Goal: Find contact information: Find contact information

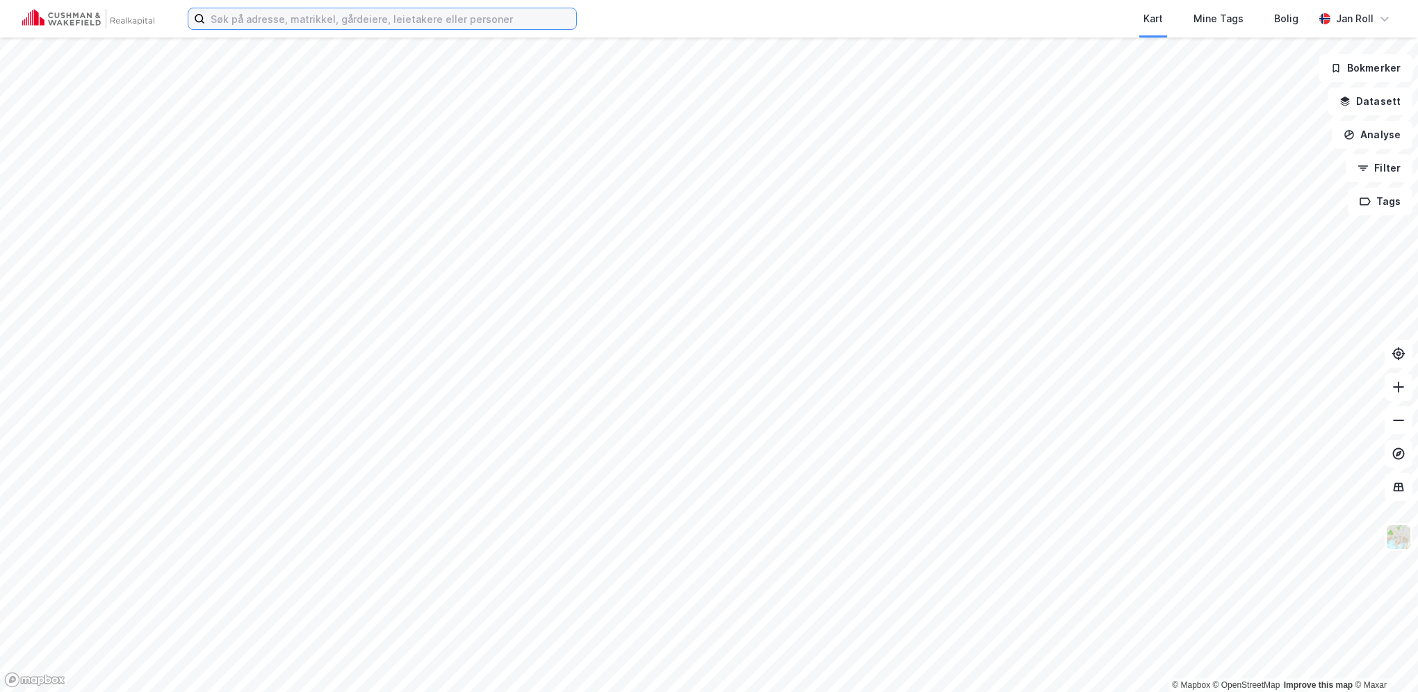
click at [323, 22] on input at bounding box center [390, 18] width 371 height 21
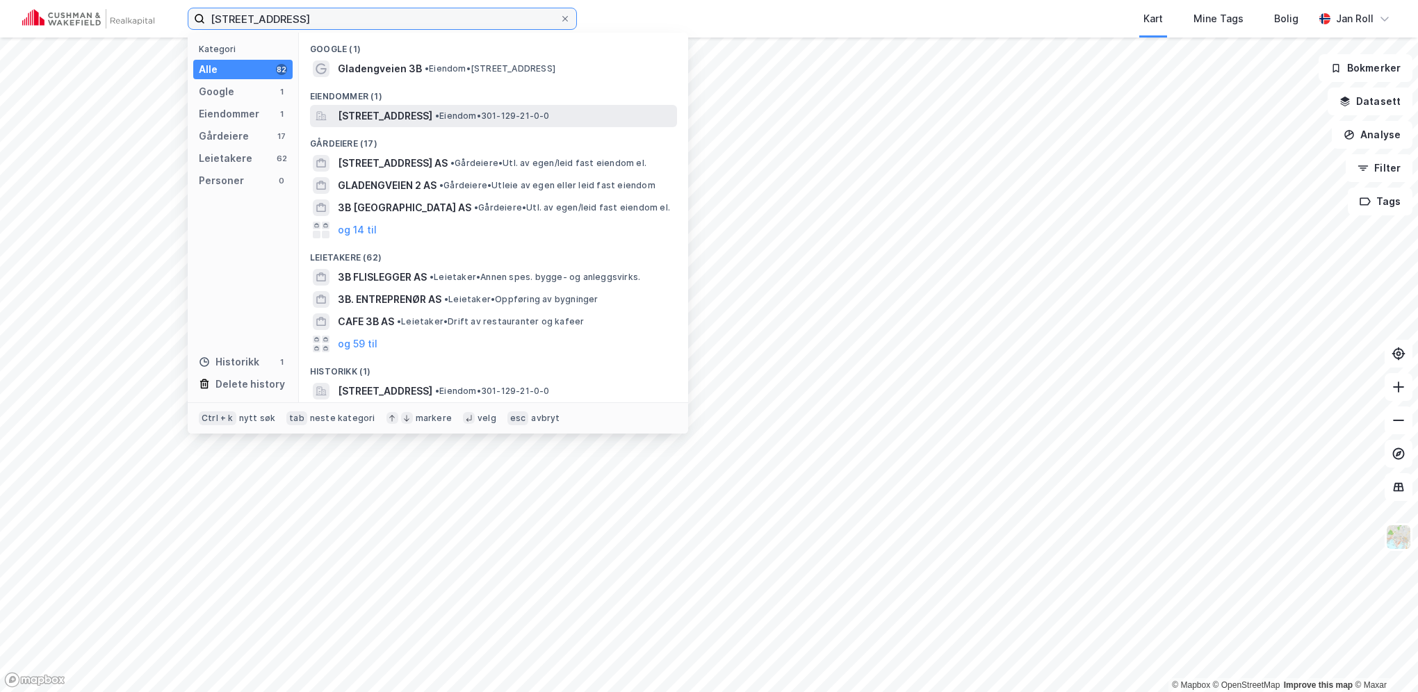
type input "[STREET_ADDRESS]"
click at [432, 117] on span "[STREET_ADDRESS]" at bounding box center [385, 116] width 95 height 17
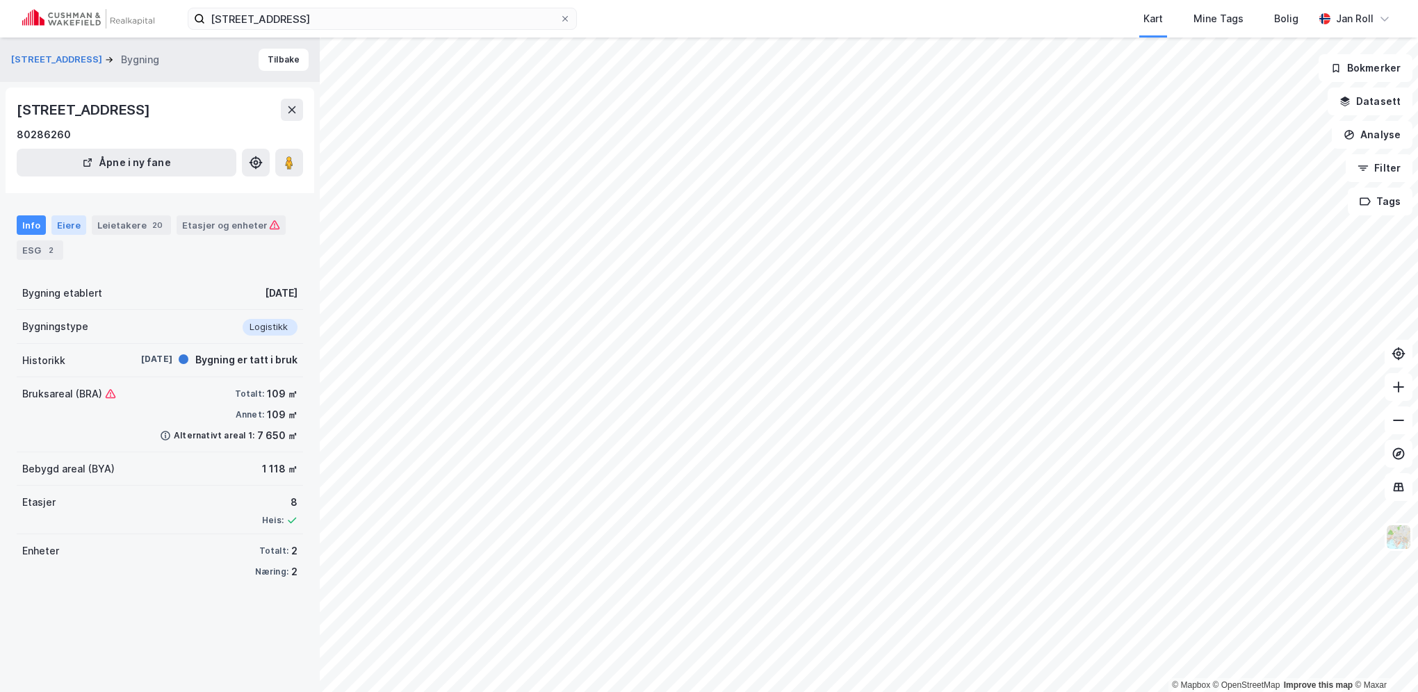
click at [63, 222] on div "Eiere" at bounding box center [68, 224] width 35 height 19
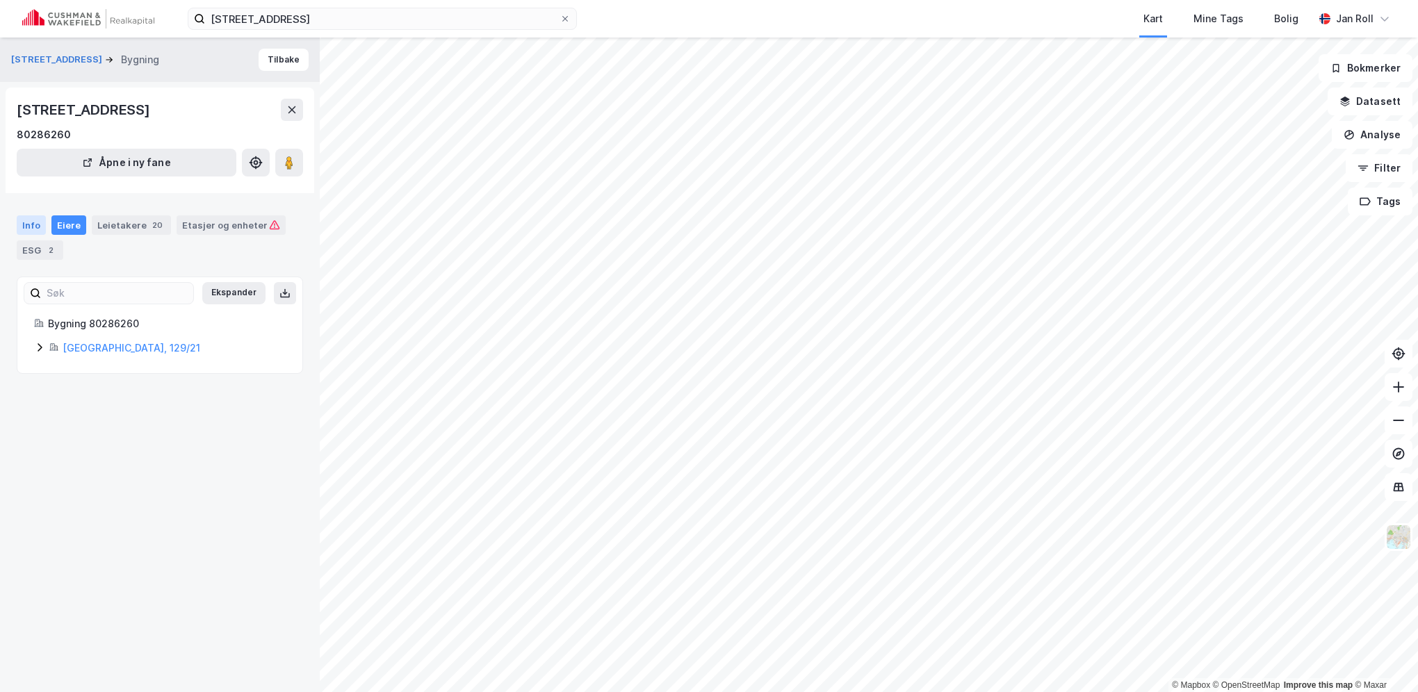
click at [32, 222] on div "Info" at bounding box center [31, 224] width 29 height 19
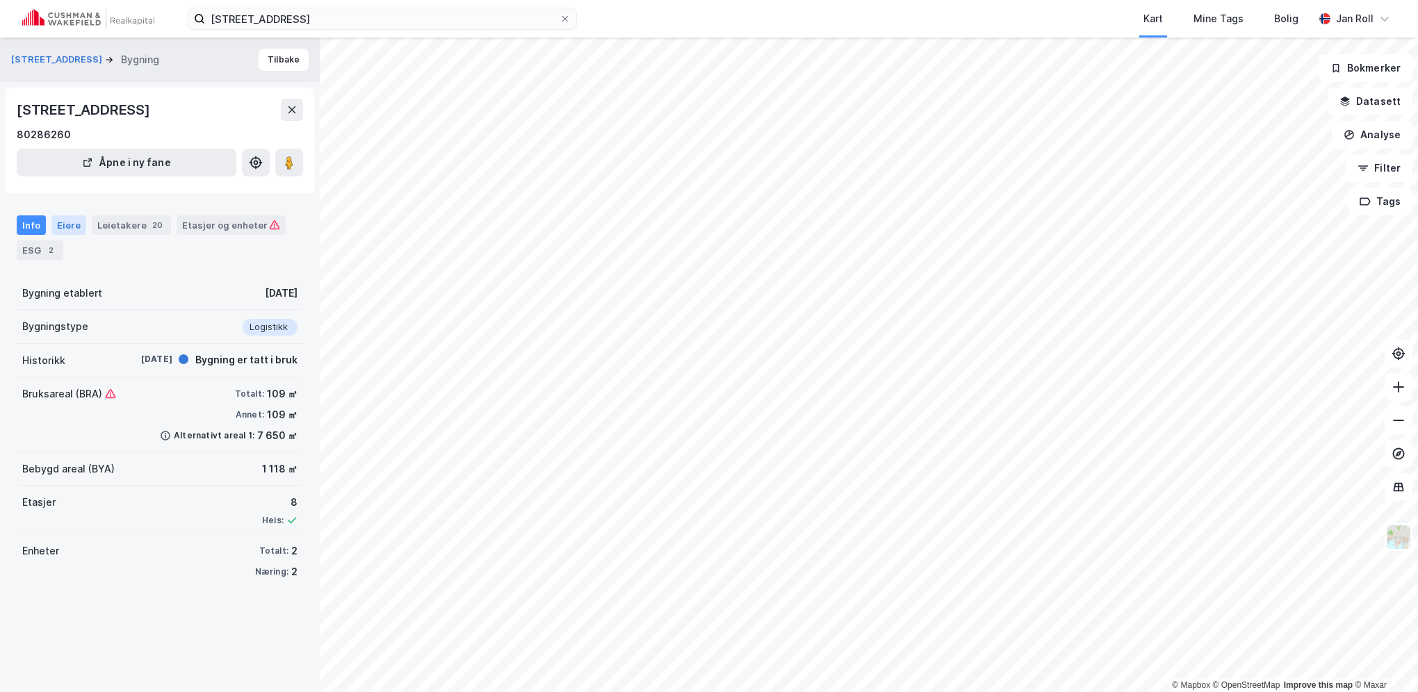
click at [59, 226] on div "Eiere" at bounding box center [68, 224] width 35 height 19
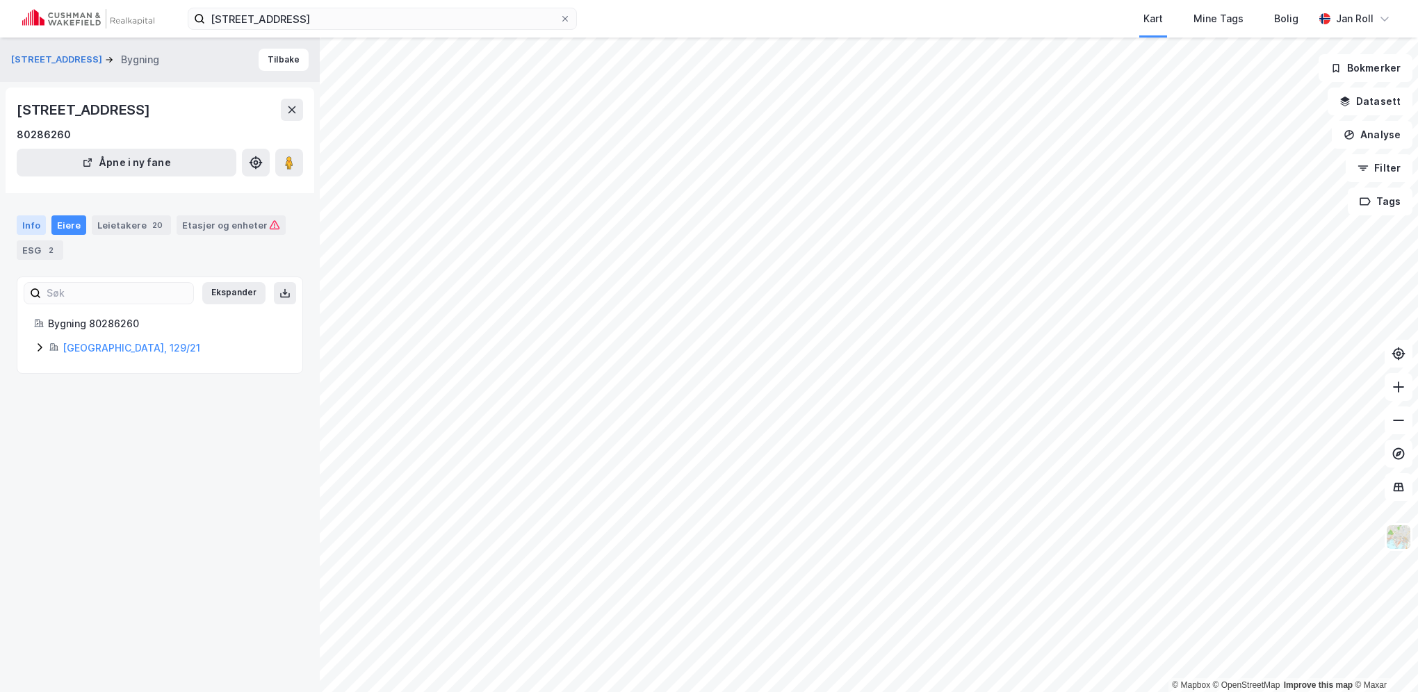
click at [33, 222] on div "Info" at bounding box center [31, 224] width 29 height 19
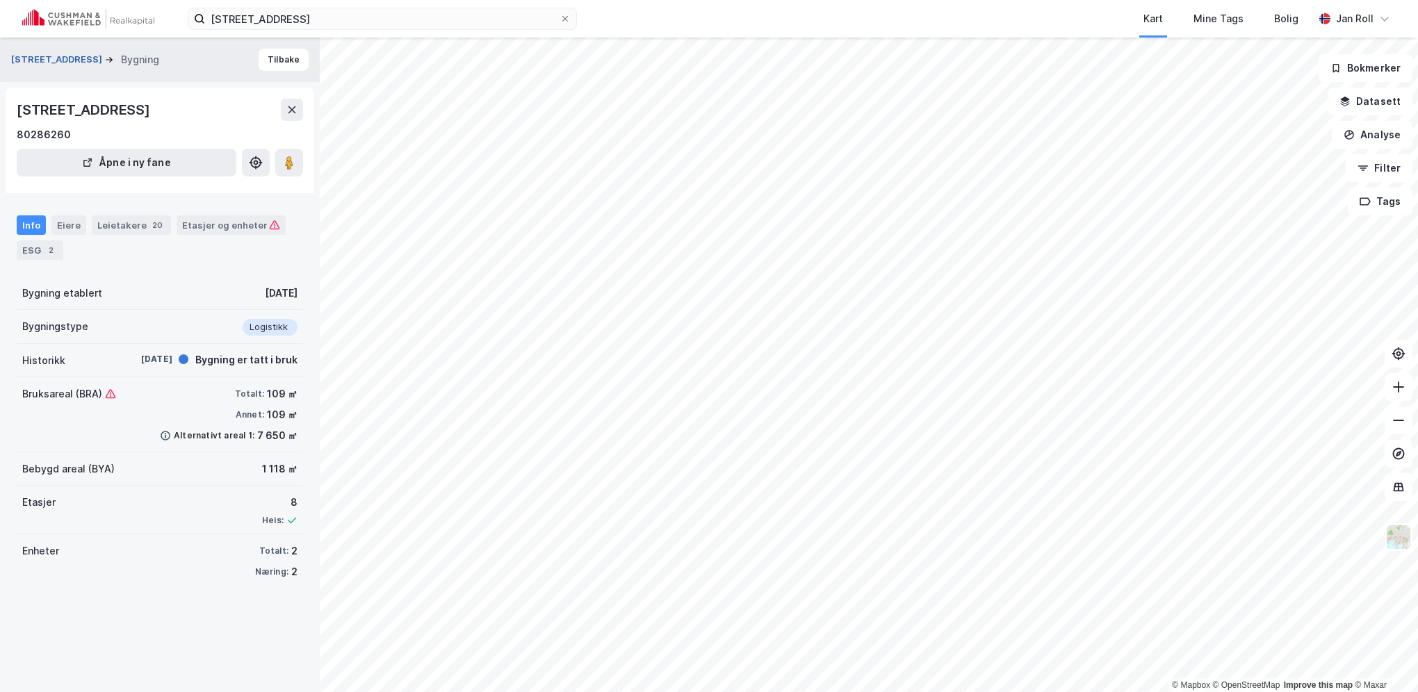
click at [47, 59] on button "[STREET_ADDRESS]" at bounding box center [58, 60] width 94 height 14
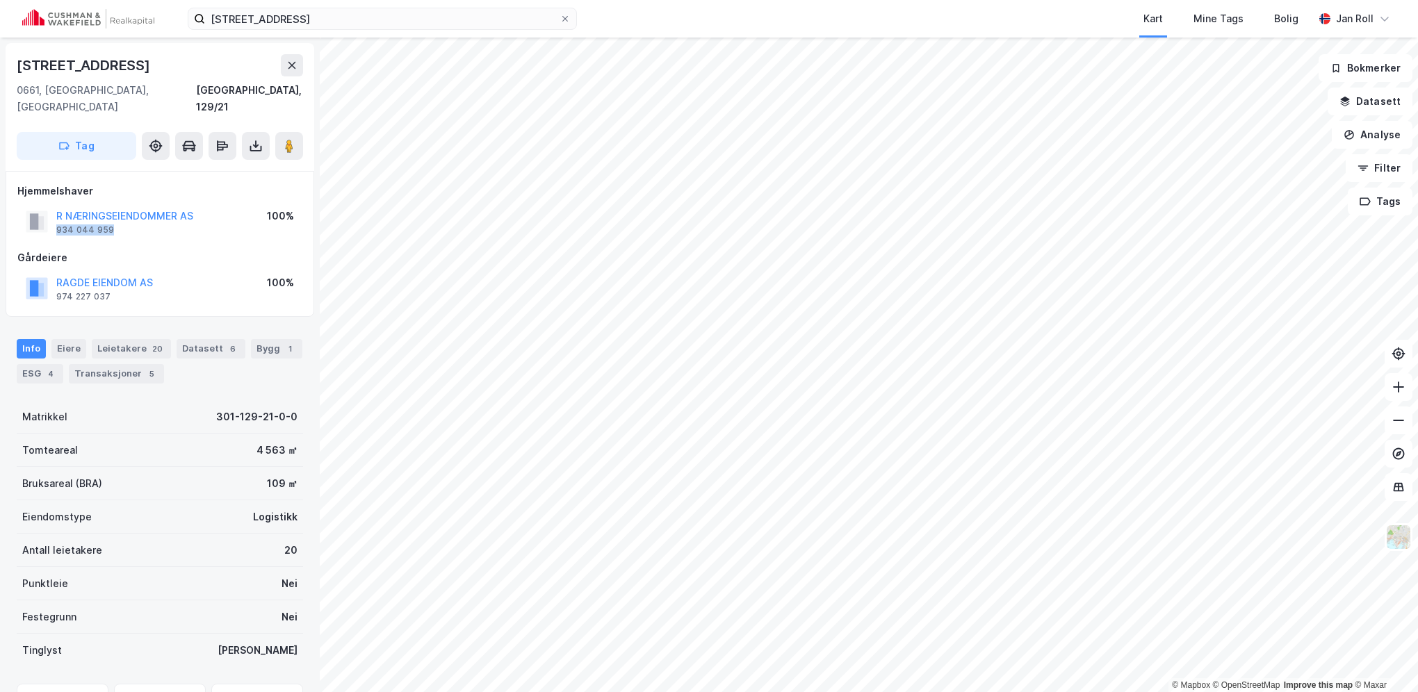
drag, startPoint x: 118, startPoint y: 211, endPoint x: 55, endPoint y: 214, distance: 63.3
click at [55, 214] on div "R NÆRINGSEIENDOMMER AS 934 044 959" at bounding box center [109, 222] width 167 height 28
copy div "934 044 959"
click at [136, 249] on div "Gårdeiere" at bounding box center [159, 257] width 285 height 17
